Goal: Transaction & Acquisition: Purchase product/service

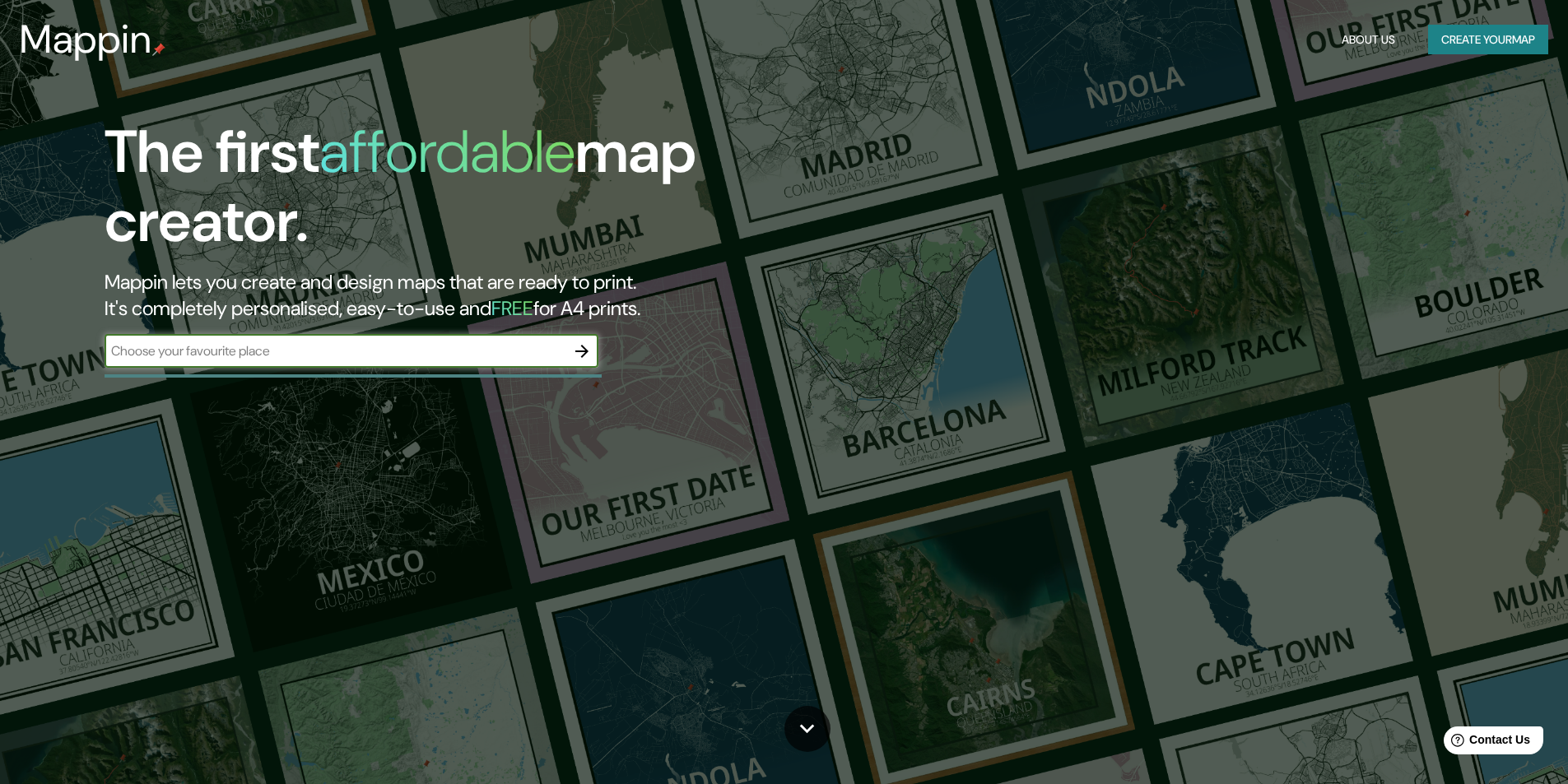
click at [359, 352] on input "text" at bounding box center [335, 351] width 461 height 19
type input "g"
click at [463, 347] on input "text" at bounding box center [335, 351] width 461 height 19
type input "[GEOGRAPHIC_DATA]"
click at [581, 348] on icon "button" at bounding box center [581, 351] width 19 height 19
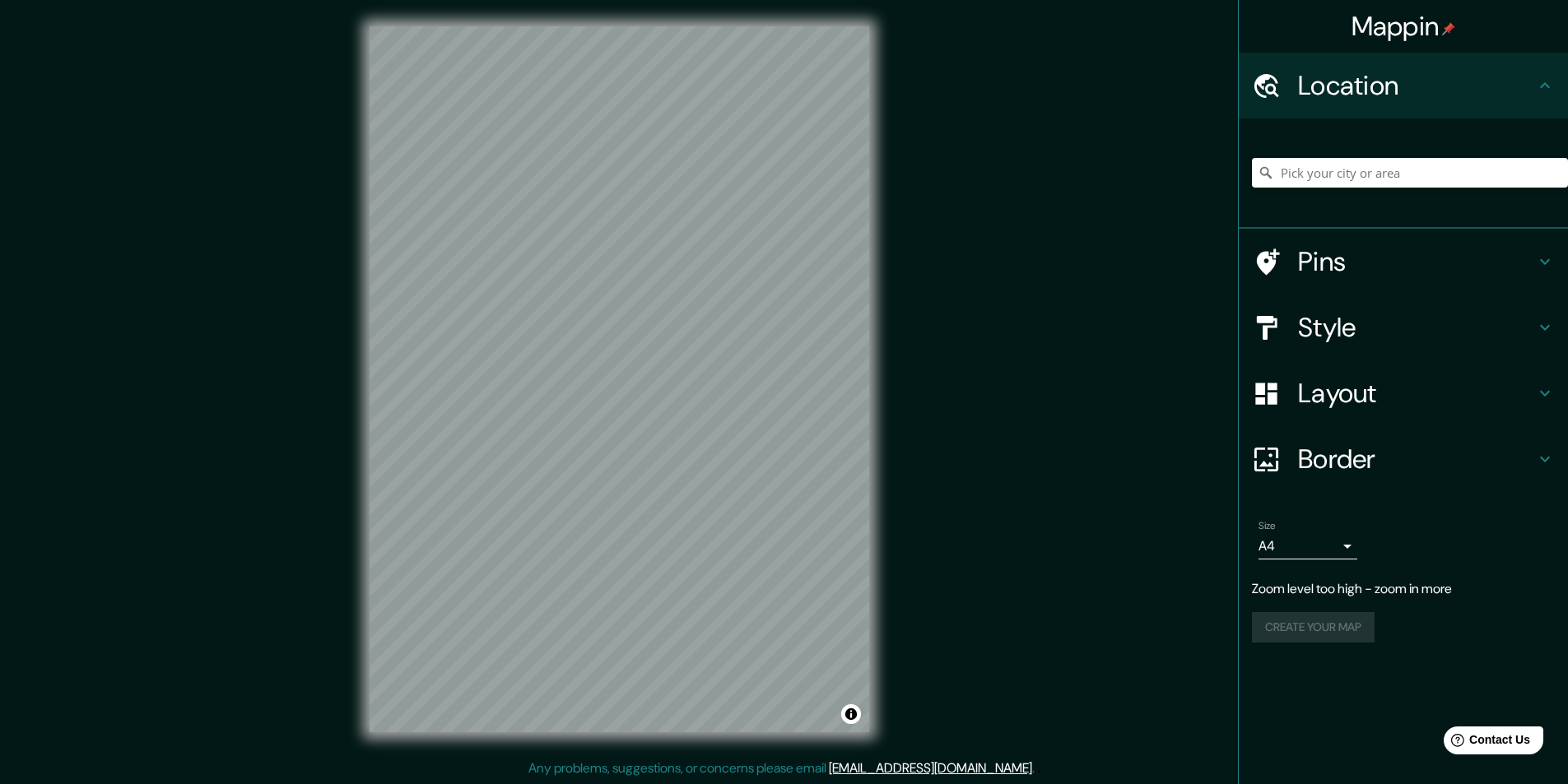
click at [1304, 324] on h4 "Style" at bounding box center [1416, 327] width 237 height 33
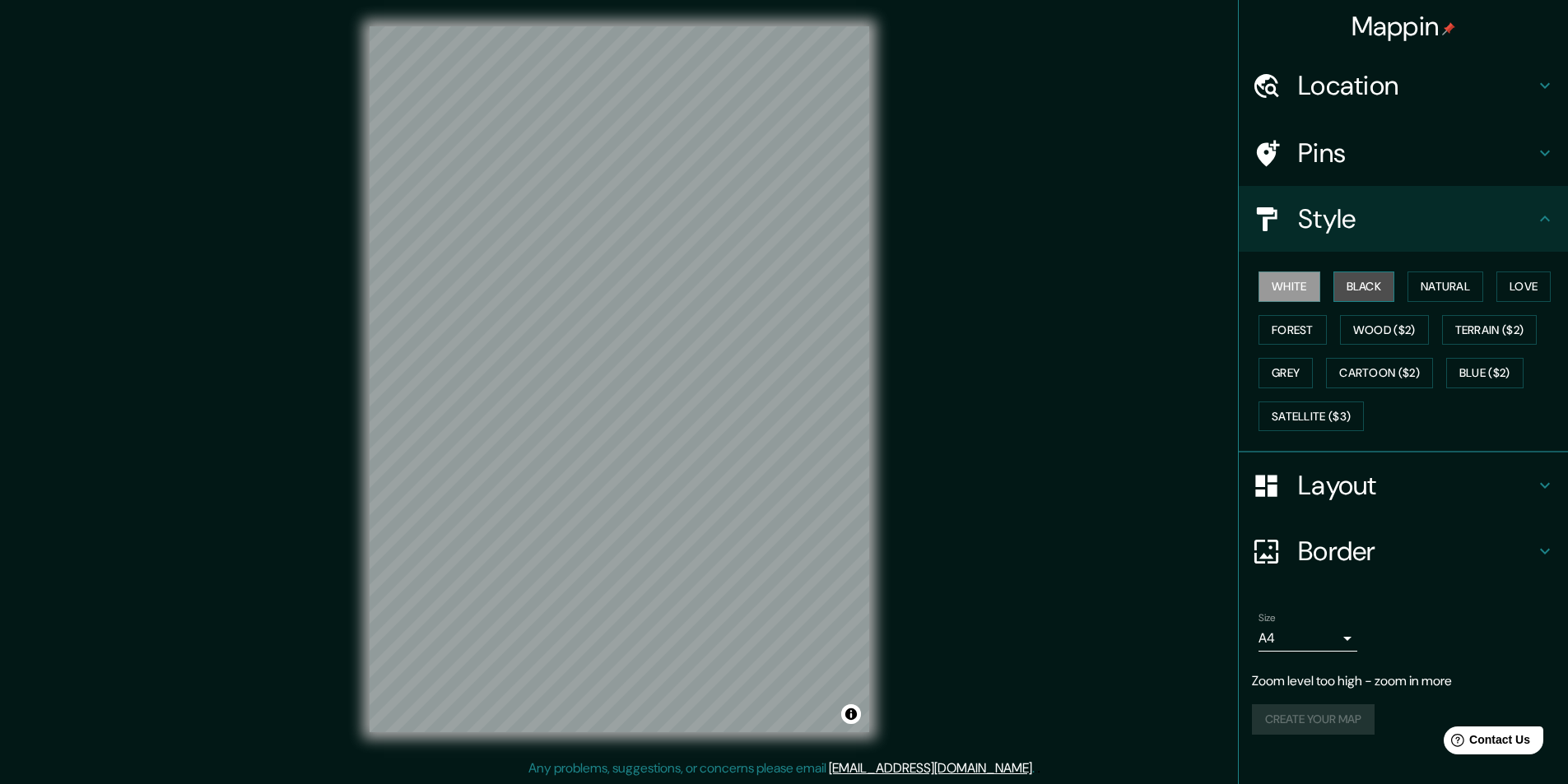
click at [1363, 290] on button "Black" at bounding box center [1364, 286] width 62 height 31
click at [1429, 286] on button "Natural" at bounding box center [1444, 286] width 75 height 31
click at [1525, 293] on button "Love" at bounding box center [1523, 286] width 54 height 31
click at [1294, 323] on button "Forest" at bounding box center [1293, 331] width 69 height 31
click at [1304, 372] on button "Grey" at bounding box center [1286, 373] width 54 height 31
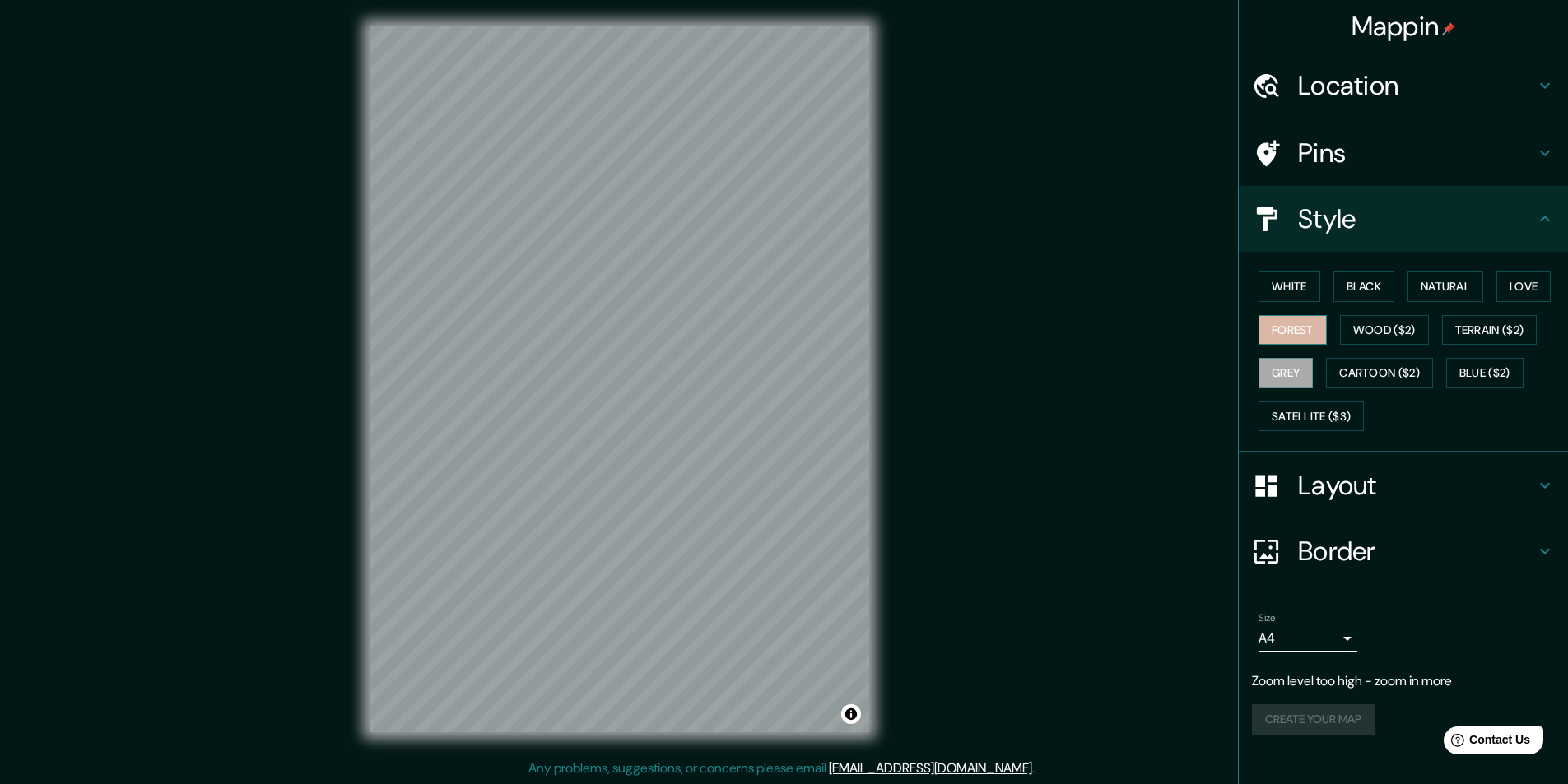
click at [1289, 325] on button "Forest" at bounding box center [1293, 331] width 69 height 31
click at [1307, 281] on button "White" at bounding box center [1289, 286] width 62 height 31
click at [1362, 282] on button "Black" at bounding box center [1364, 286] width 62 height 31
click at [1305, 325] on button "Forest" at bounding box center [1293, 331] width 69 height 31
click at [1294, 275] on button "White" at bounding box center [1289, 286] width 62 height 31
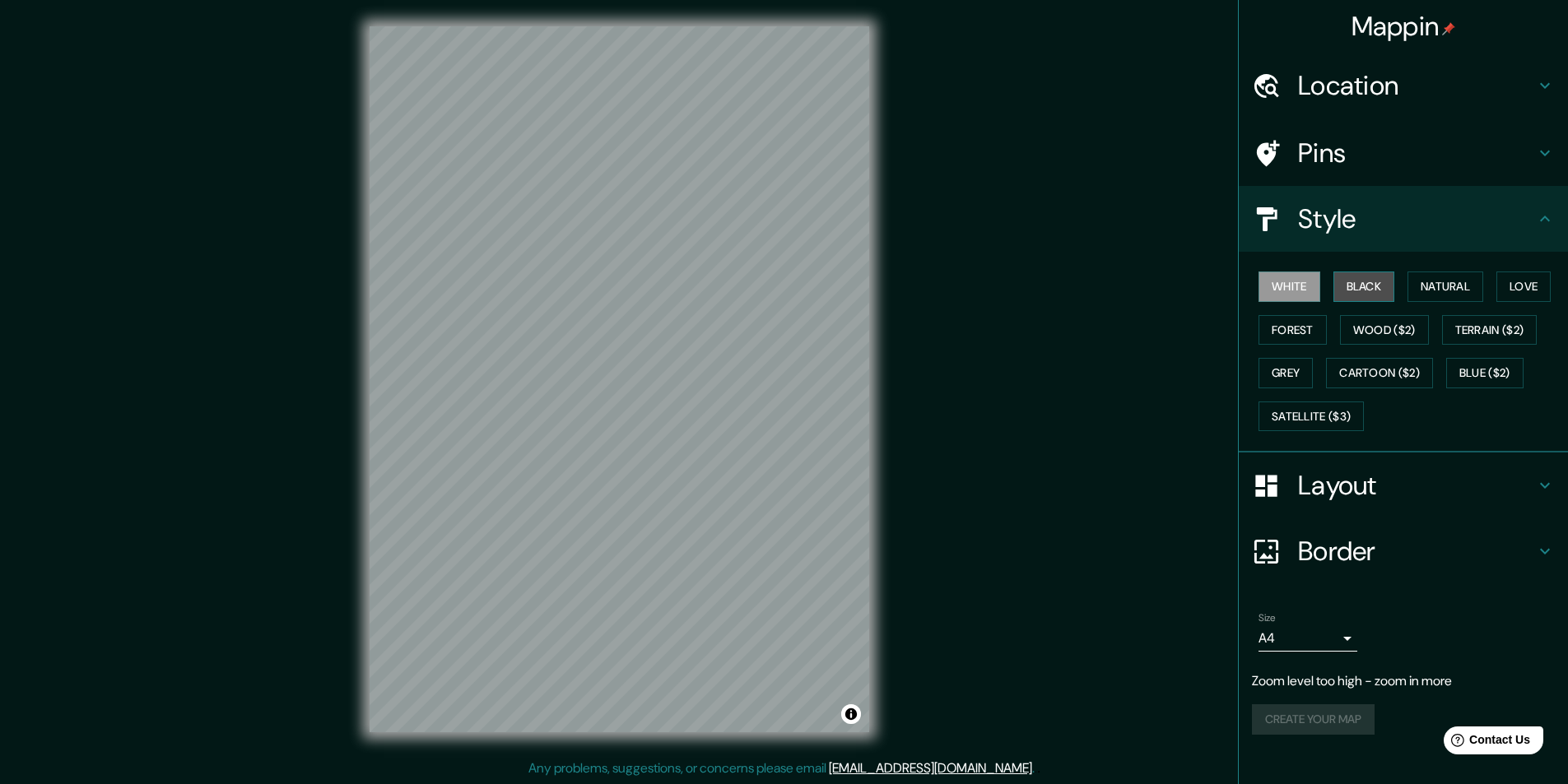
click at [1351, 287] on button "Black" at bounding box center [1364, 286] width 62 height 31
click at [1296, 291] on button "White" at bounding box center [1289, 286] width 62 height 31
click at [1299, 324] on button "Forest" at bounding box center [1293, 331] width 69 height 31
click at [1344, 487] on h4 "Layout" at bounding box center [1416, 485] width 237 height 33
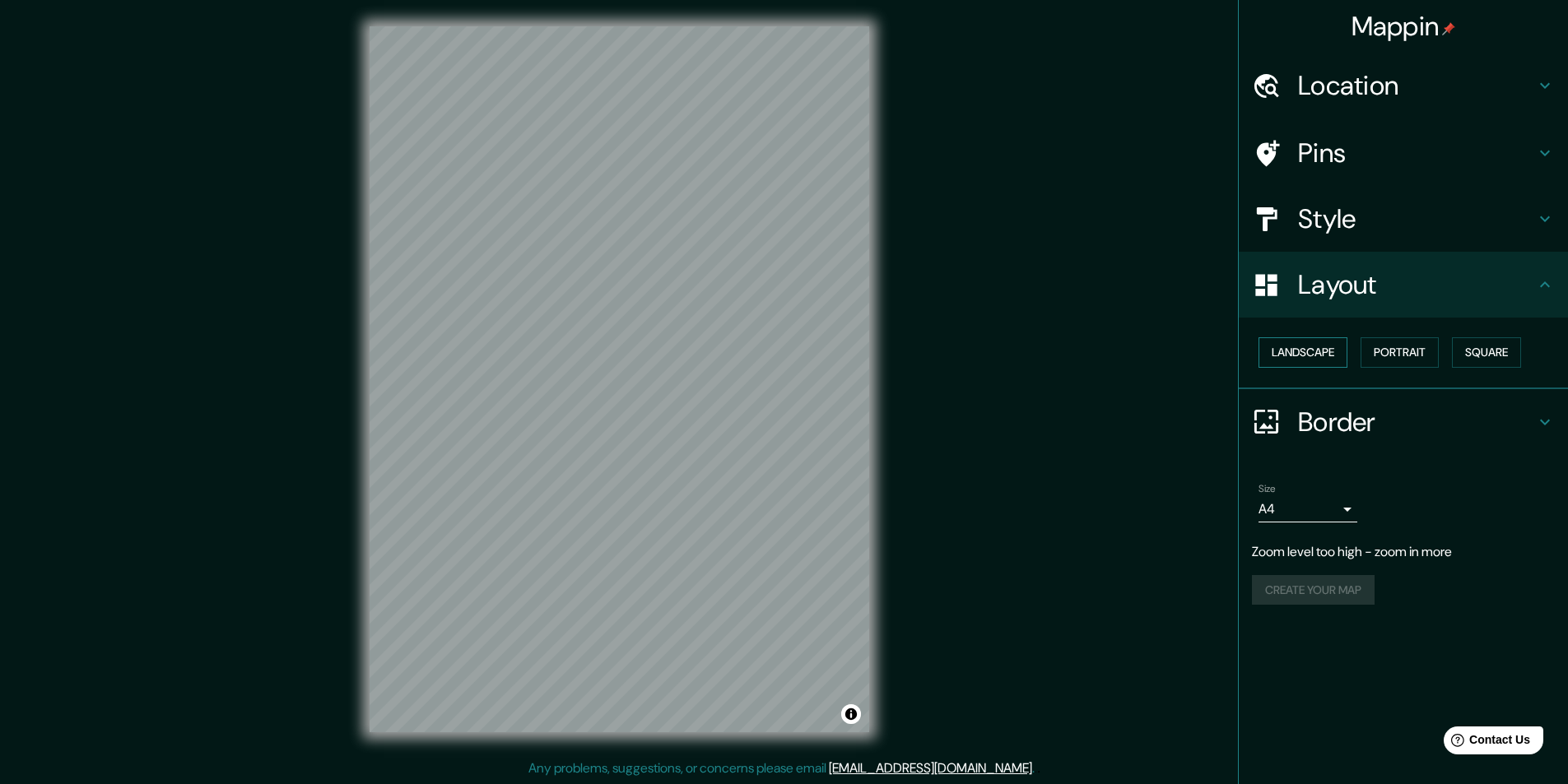
click at [1312, 353] on button "Landscape" at bounding box center [1303, 353] width 89 height 31
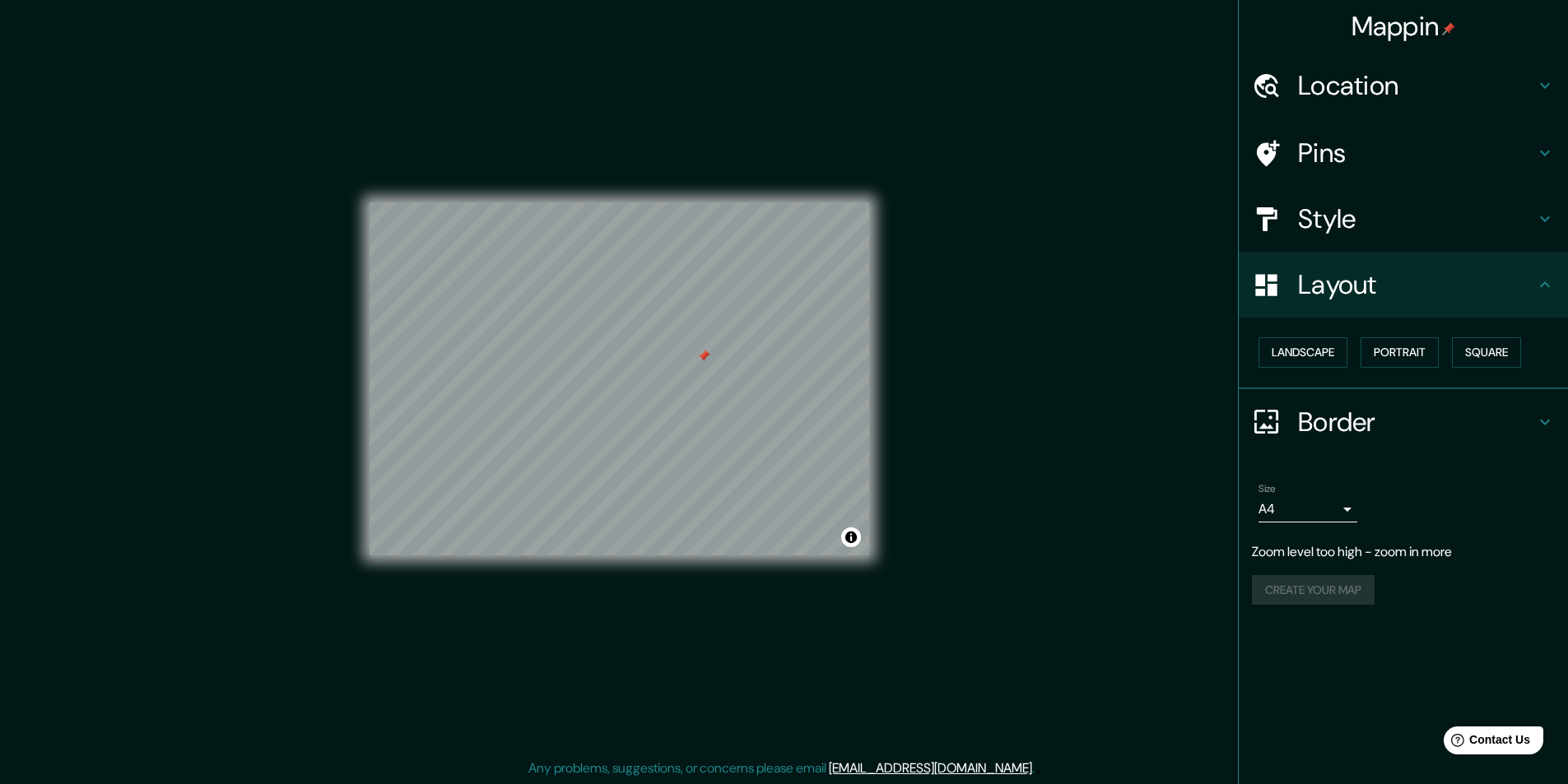
click at [1312, 417] on h4 "Border" at bounding box center [1416, 422] width 237 height 33
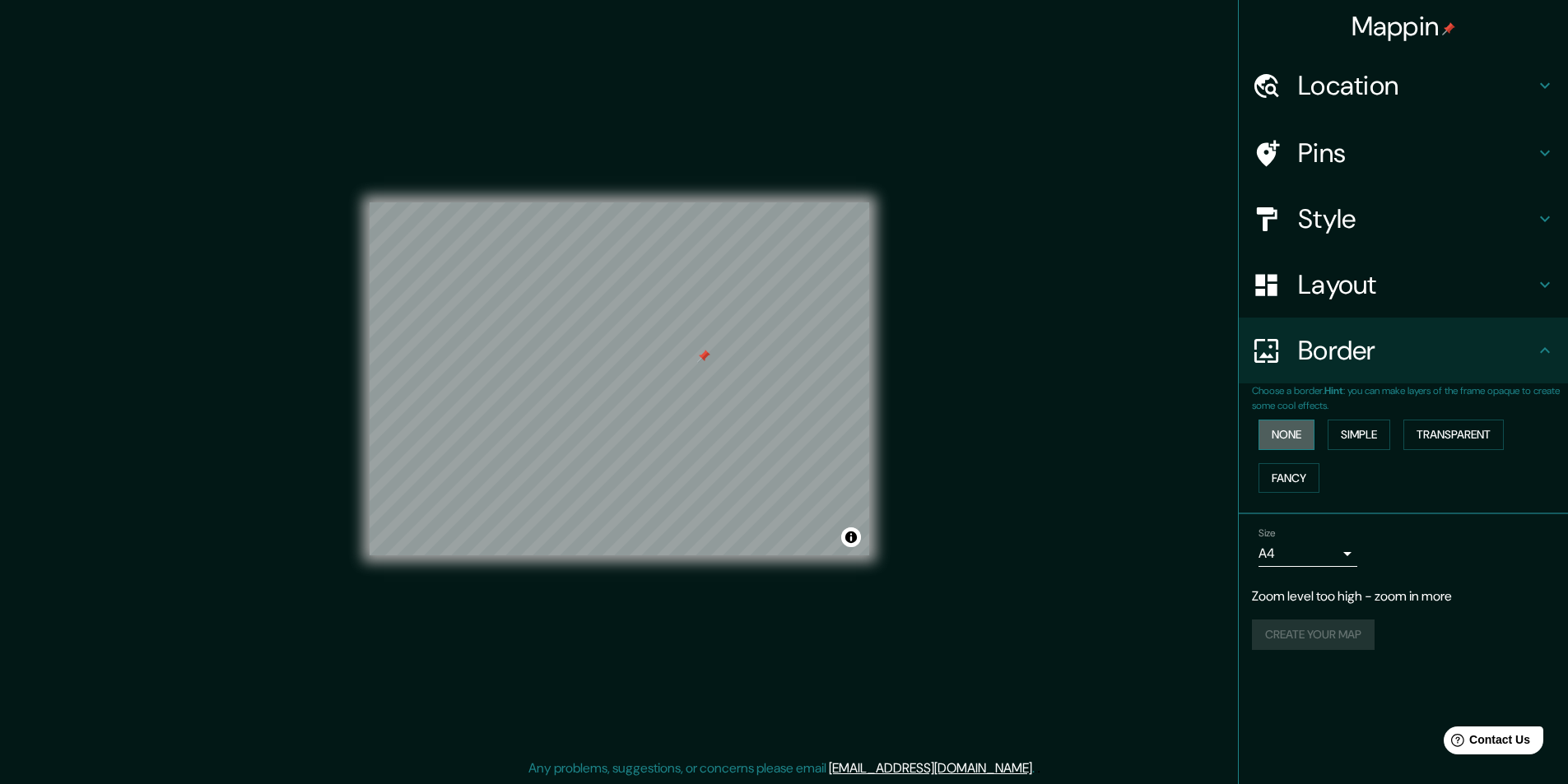
click at [1303, 433] on button "None" at bounding box center [1287, 435] width 56 height 31
click at [1352, 433] on button "Simple" at bounding box center [1359, 435] width 63 height 31
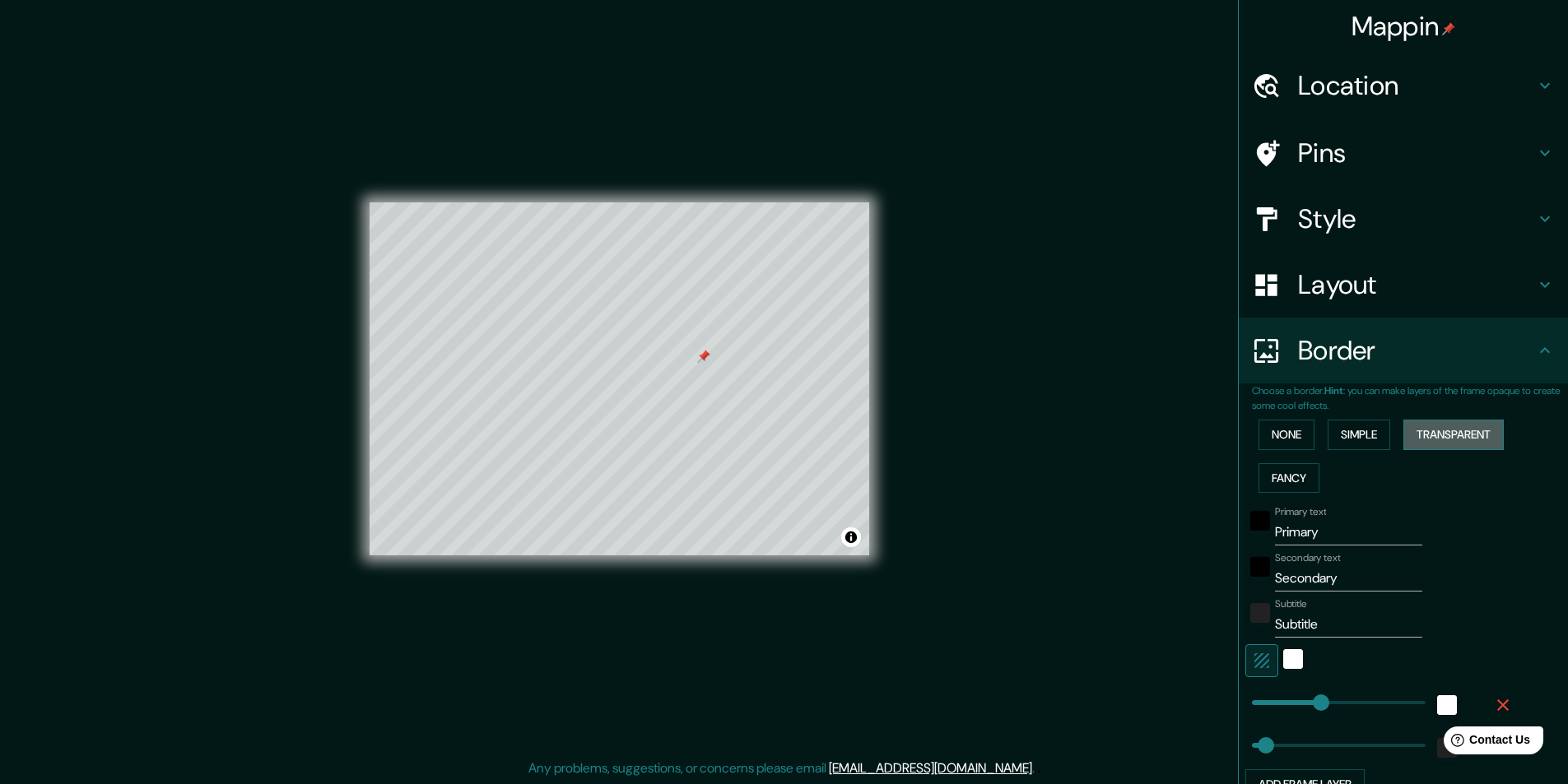
click at [1428, 436] on button "Transparent" at bounding box center [1453, 435] width 100 height 31
click at [1287, 477] on button "Fancy" at bounding box center [1289, 479] width 61 height 31
click at [1282, 431] on button "None" at bounding box center [1287, 435] width 56 height 31
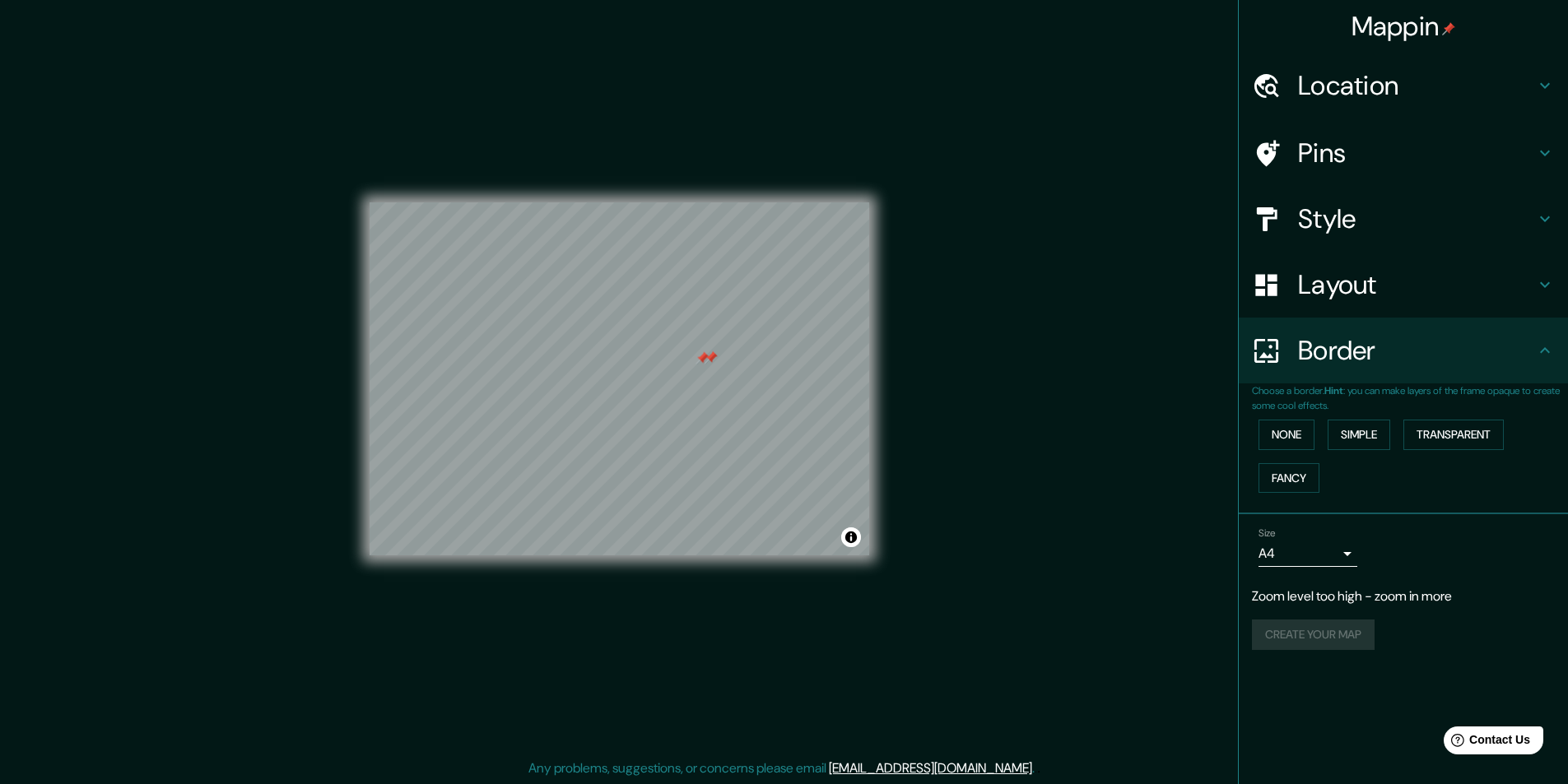
click at [704, 360] on div at bounding box center [711, 359] width 14 height 14
click at [699, 354] on div at bounding box center [698, 357] width 14 height 14
click at [706, 357] on div at bounding box center [707, 357] width 14 height 14
click at [544, 364] on div at bounding box center [542, 364] width 14 height 14
click at [1316, 270] on h4 "Layout" at bounding box center [1416, 285] width 237 height 33
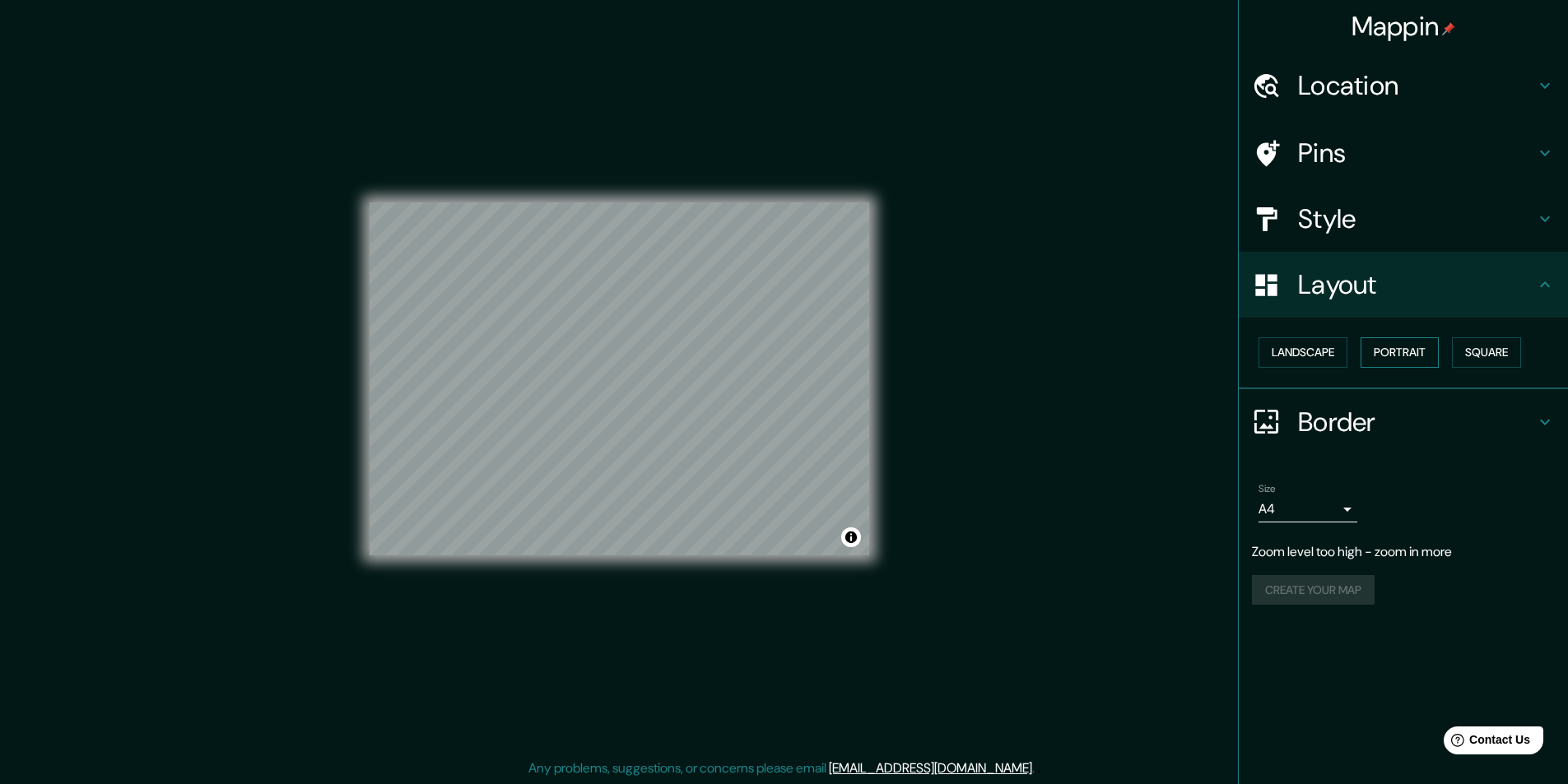
click at [1410, 347] on button "Portrait" at bounding box center [1399, 353] width 78 height 31
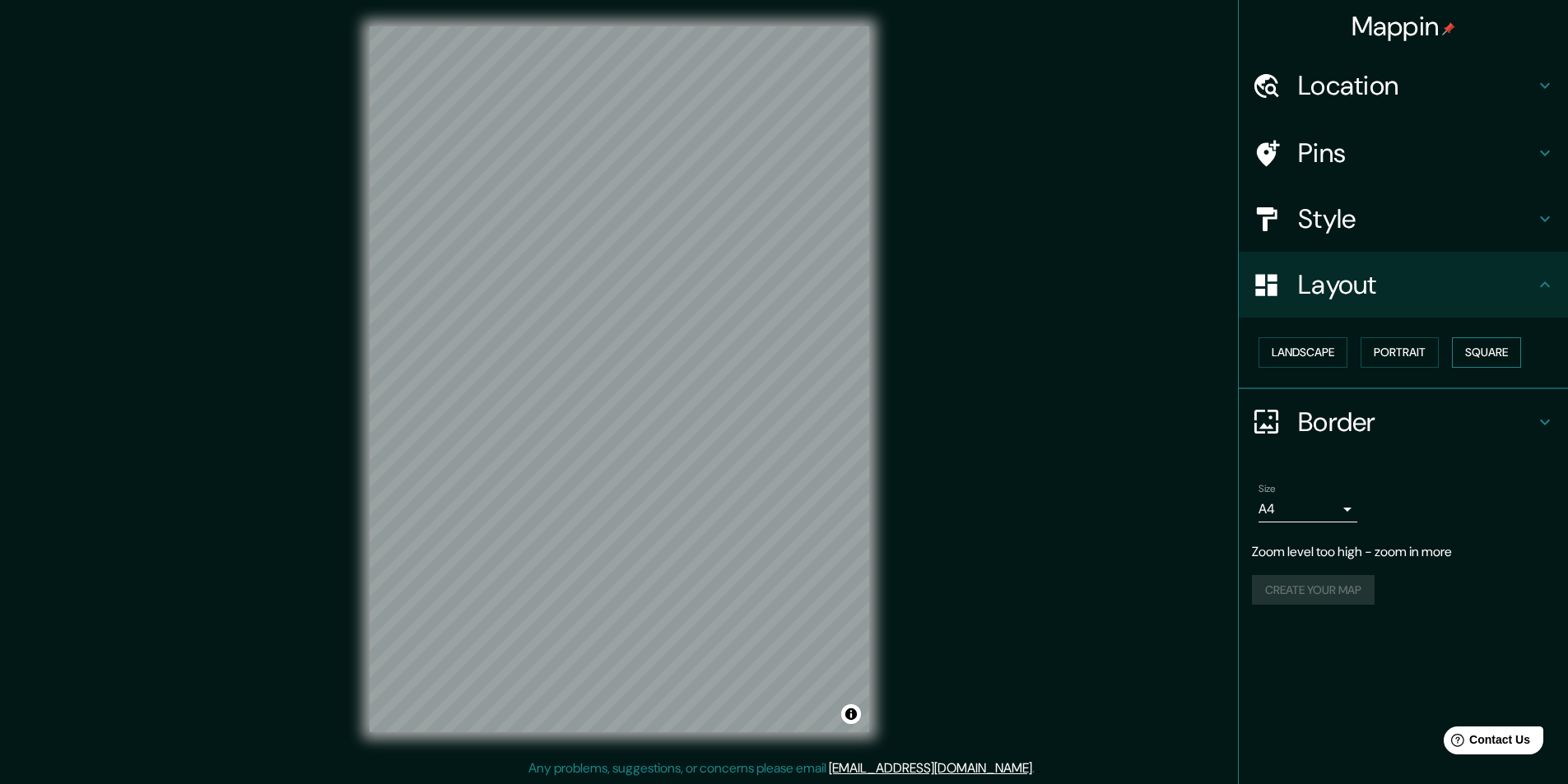
click at [1496, 349] on button "Square" at bounding box center [1487, 353] width 70 height 31
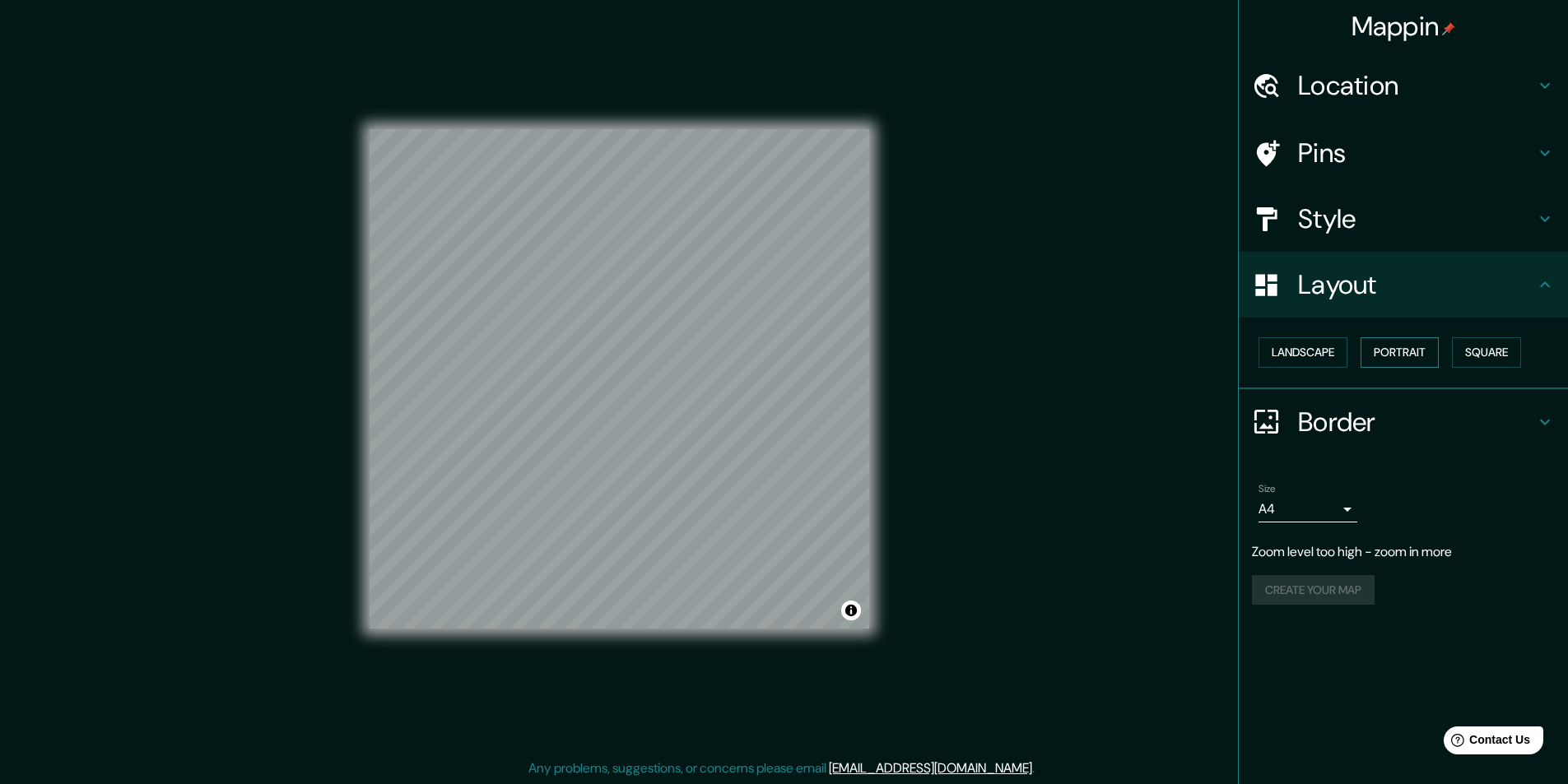
click at [1418, 353] on button "Portrait" at bounding box center [1399, 353] width 78 height 31
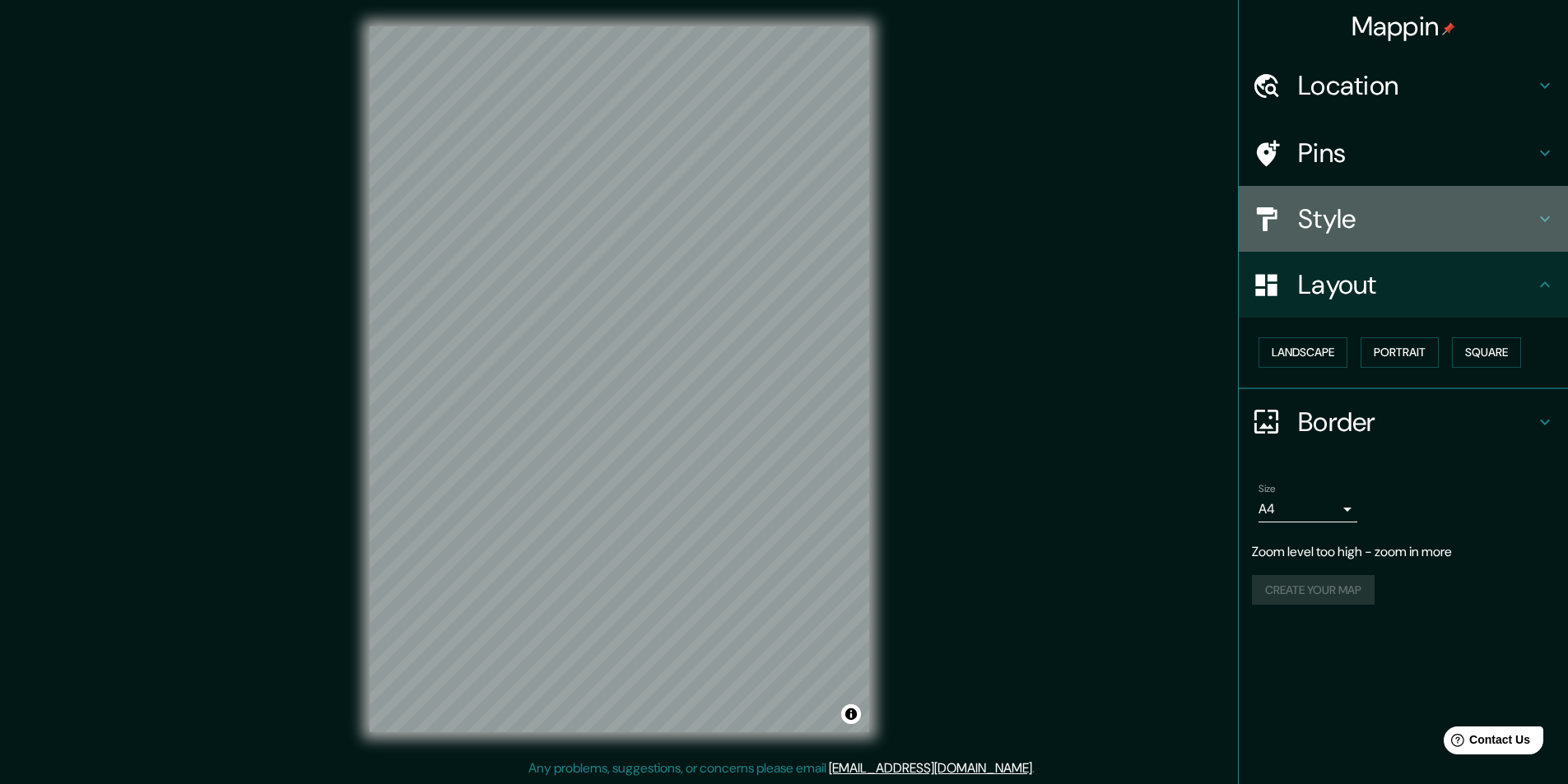
click at [1313, 215] on h4 "Style" at bounding box center [1416, 219] width 237 height 33
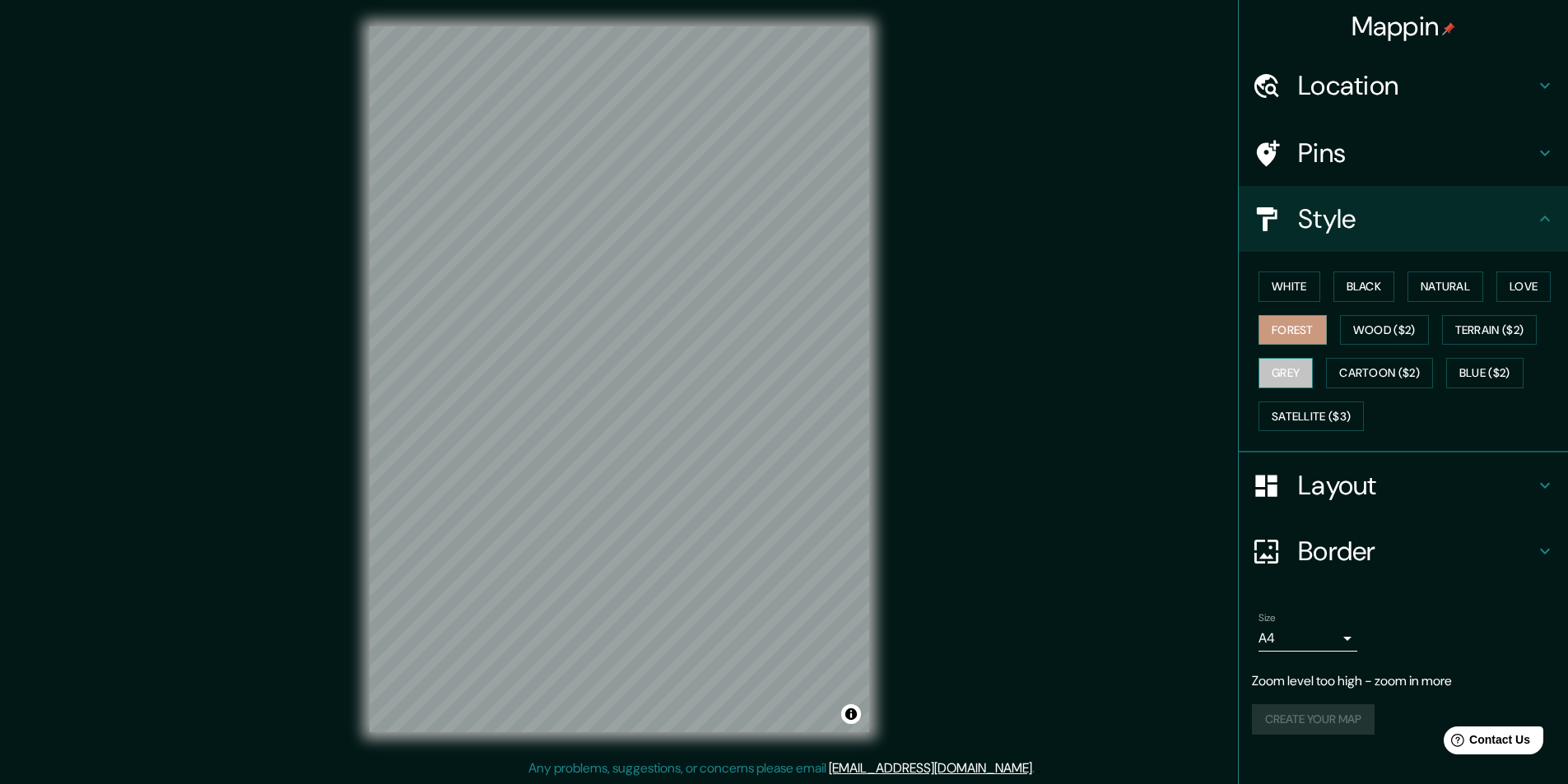
click at [1293, 370] on button "Grey" at bounding box center [1286, 373] width 54 height 31
